Goal: Task Accomplishment & Management: Complete application form

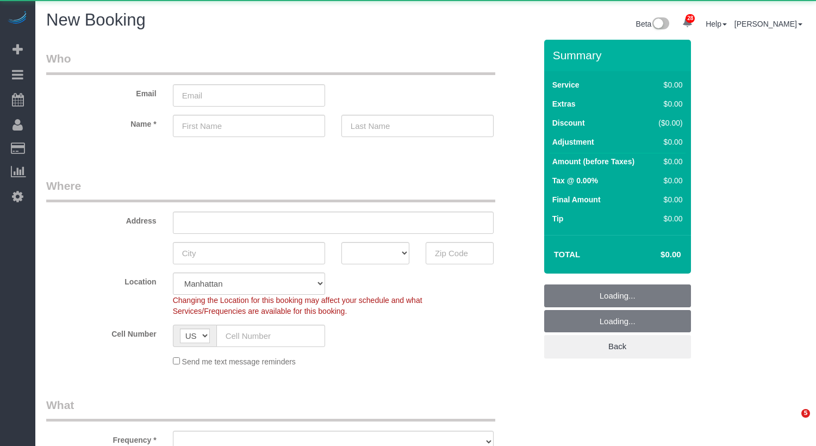
select select "number:89"
select select "number:90"
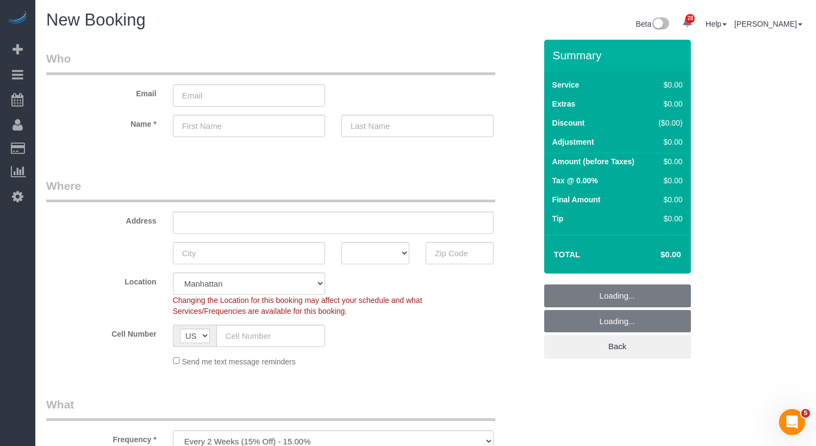
select select "object:1757"
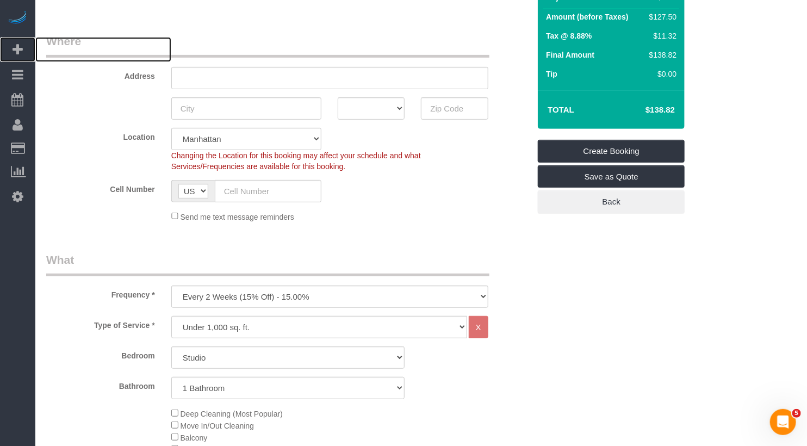
scroll to position [333, 0]
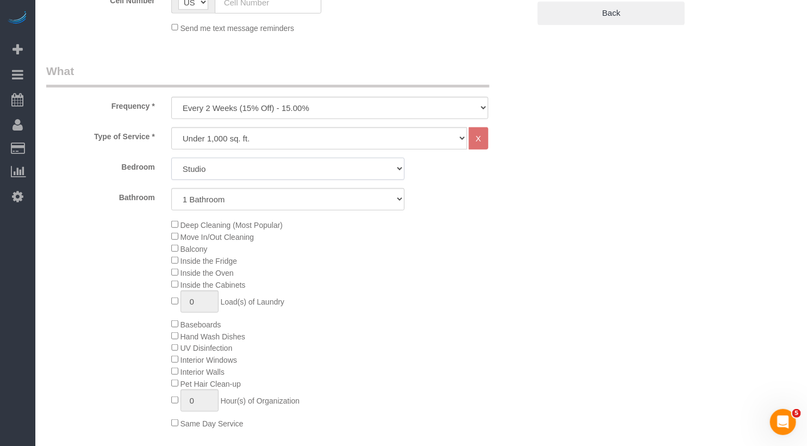
click at [203, 169] on select "Studio 1 Bedroom 2 Bedrooms 3 Bedrooms" at bounding box center [288, 169] width 234 height 22
select select "2"
click at [171, 158] on select "Studio 1 Bedroom 2 Bedrooms 3 Bedrooms" at bounding box center [288, 169] width 234 height 22
click at [197, 197] on select "1 Bathroom 2 Bathrooms" at bounding box center [288, 199] width 234 height 22
select select "2"
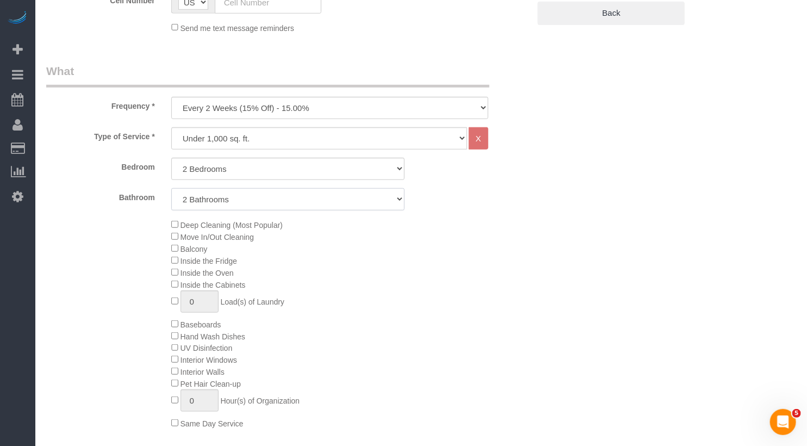
click at [171, 188] on select "1 Bathroom 2 Bathrooms" at bounding box center [288, 199] width 234 height 22
click at [238, 101] on select "One Time Weekly (20% Off) - 20.00% Every 2 Weeks (15% Off) - 15.00% Every 4 Wee…" at bounding box center [329, 108] width 317 height 22
select select "object:1760"
click at [171, 97] on select "One Time Weekly (20% Off) - 20.00% Every 2 Weeks (15% Off) - 15.00% Every 4 Wee…" at bounding box center [329, 108] width 317 height 22
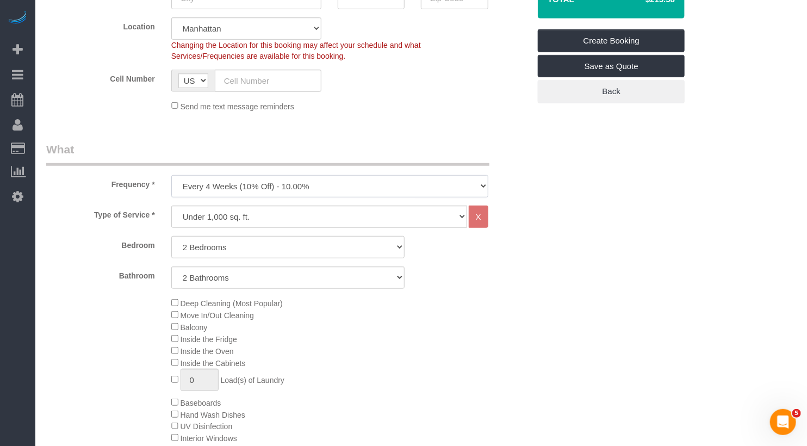
scroll to position [0, 0]
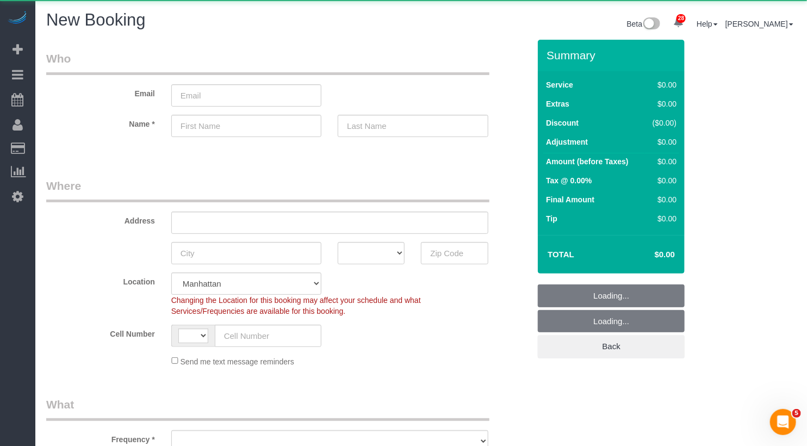
select select "string:[GEOGRAPHIC_DATA]"
select select "object:1734"
select select "number:89"
select select "number:90"
select select "object:1841"
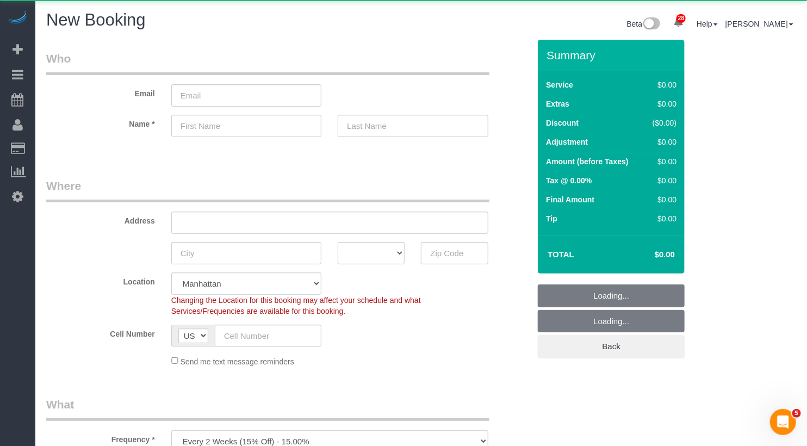
scroll to position [239, 0]
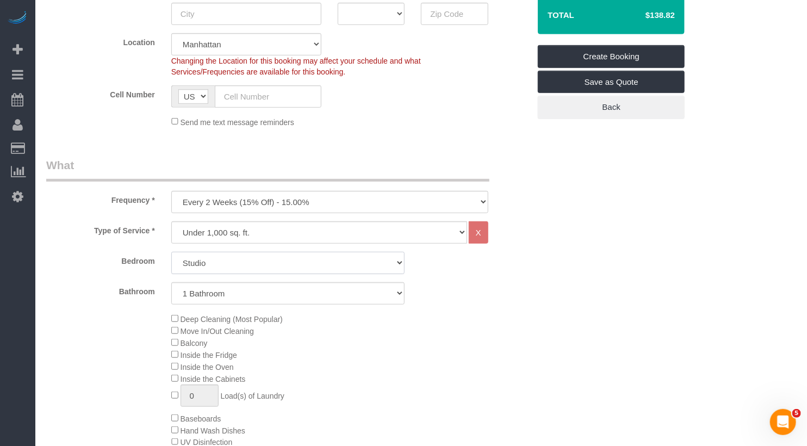
click at [210, 260] on select "Studio 1 Bedroom 2 Bedrooms 3 Bedrooms" at bounding box center [288, 263] width 234 height 22
select select "2"
click at [171, 252] on select "Studio 1 Bedroom 2 Bedrooms 3 Bedrooms" at bounding box center [288, 263] width 234 height 22
click at [210, 293] on select "1 Bathroom 2 Bathrooms" at bounding box center [288, 293] width 234 height 22
select select "2"
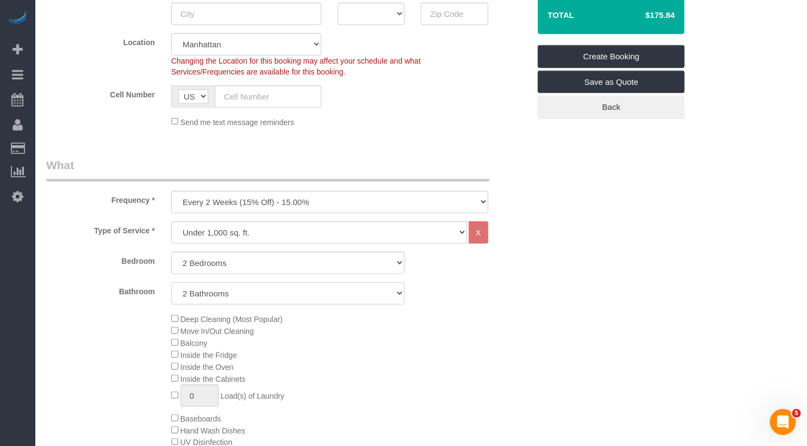
click at [171, 282] on select "1 Bathroom 2 Bathrooms" at bounding box center [288, 293] width 234 height 22
click at [221, 205] on select "One Time Weekly (20% Off) - 20.00% Every 2 Weeks (15% Off) - 15.00% Every 4 Wee…" at bounding box center [329, 202] width 317 height 22
select select "object:1844"
click at [171, 191] on select "One Time Weekly (20% Off) - 20.00% Every 2 Weeks (15% Off) - 15.00% Every 4 Wee…" at bounding box center [329, 202] width 317 height 22
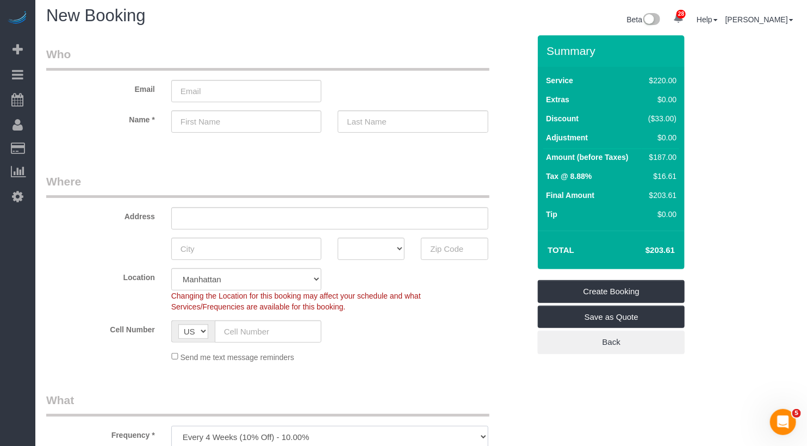
scroll to position [0, 0]
